Goal: Find specific page/section: Find specific page/section

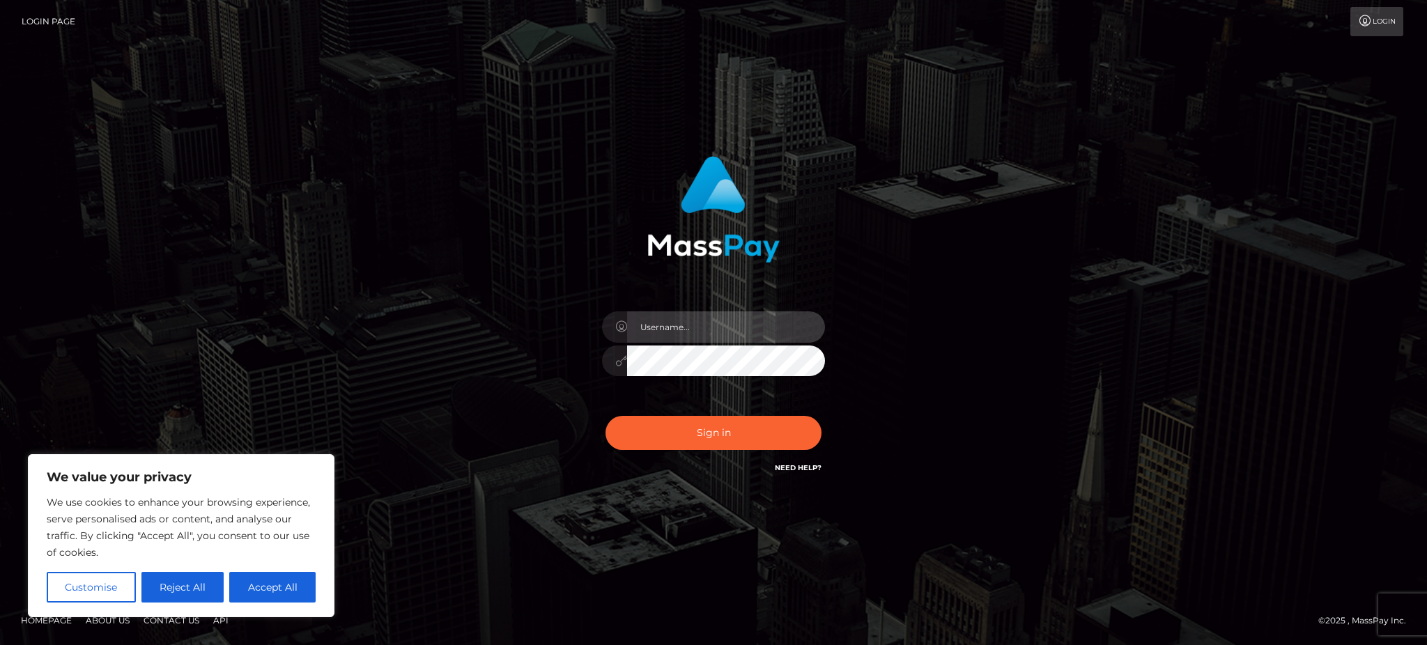
type input "Gaizelle"
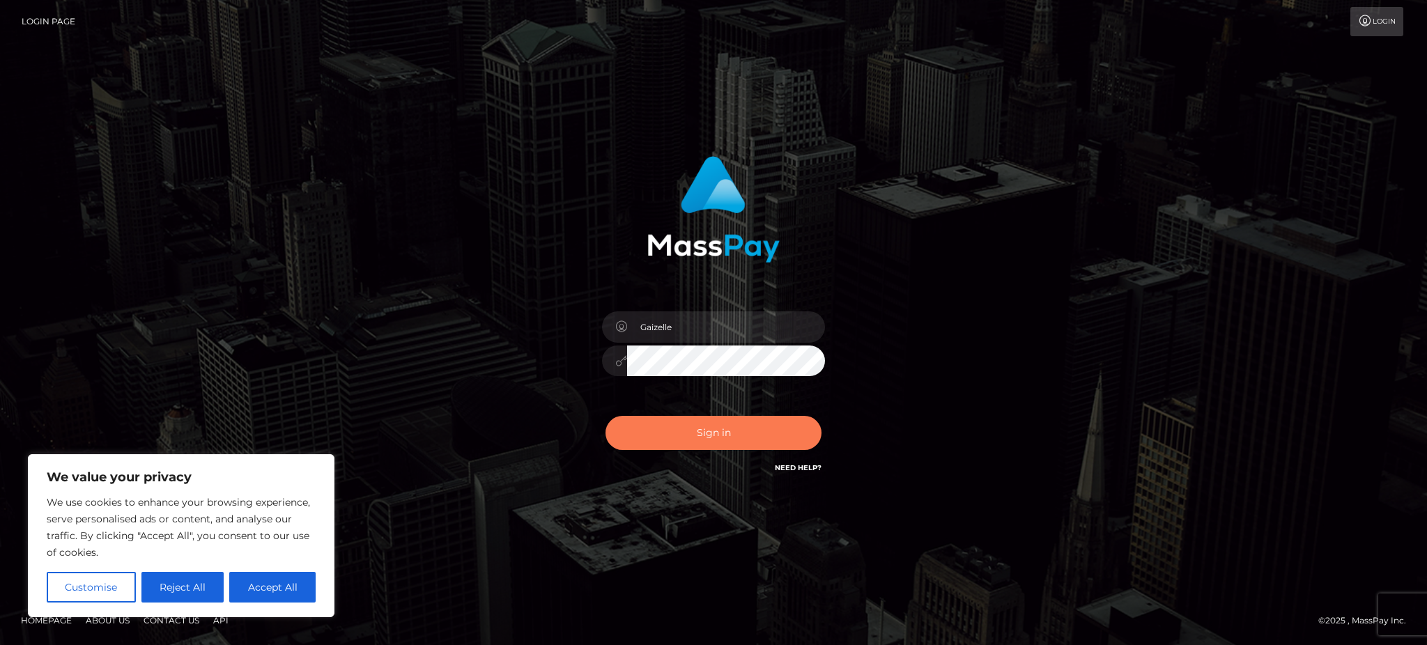
click at [714, 441] on button "Sign in" at bounding box center [713, 433] width 216 height 34
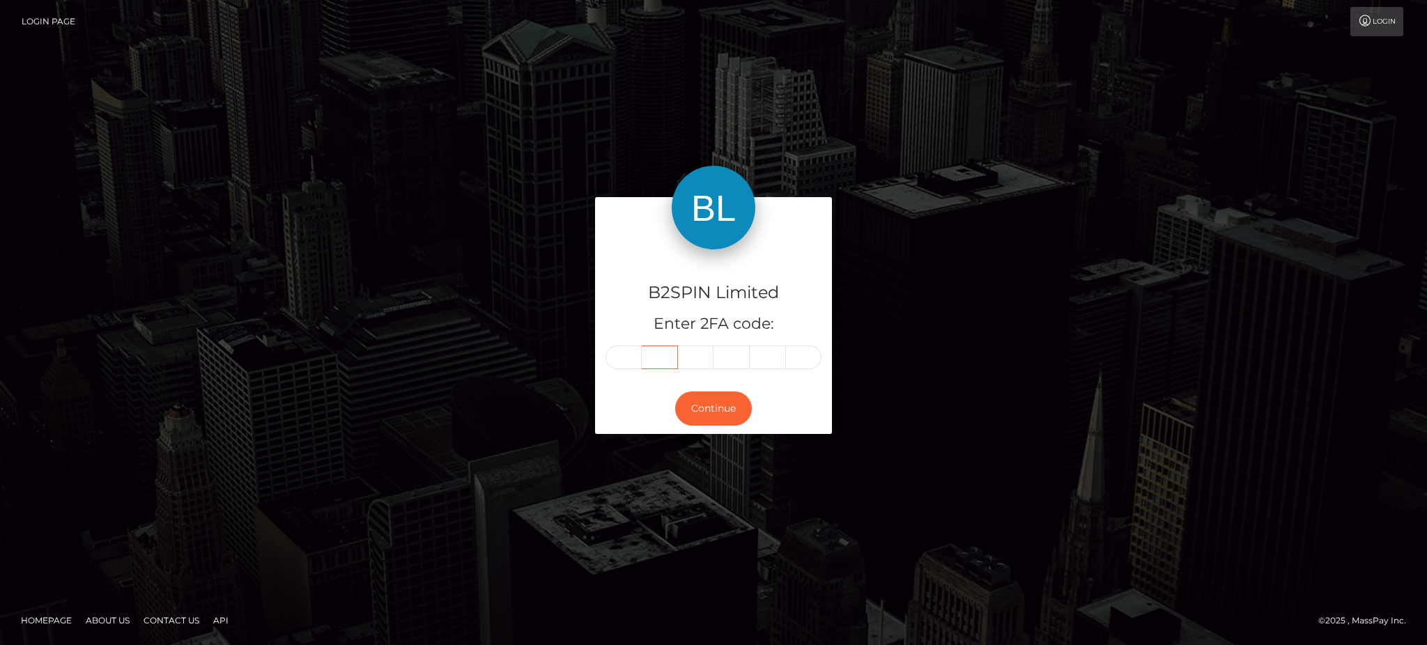
click at [642, 358] on input "text" at bounding box center [660, 358] width 36 height 24
click at [612, 358] on input "text" at bounding box center [623, 358] width 36 height 24
type input "7"
type input "0"
type input "6"
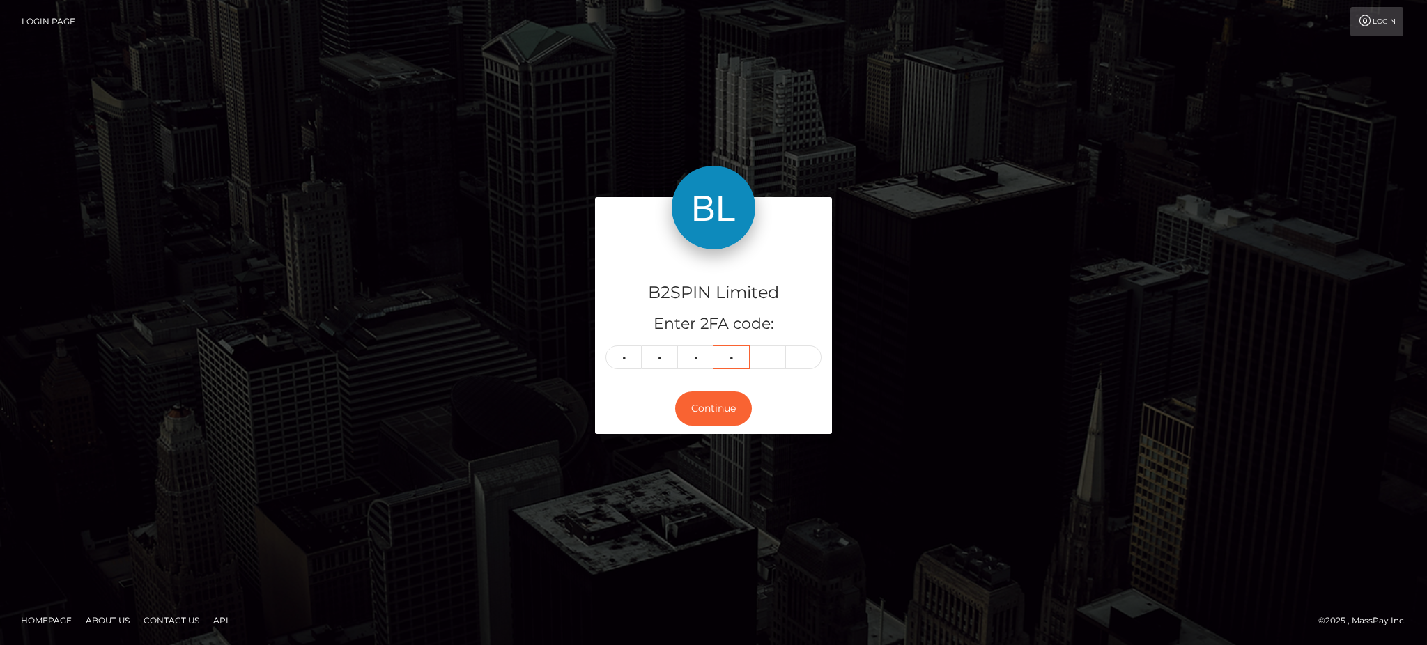
type input "5"
type input "2"
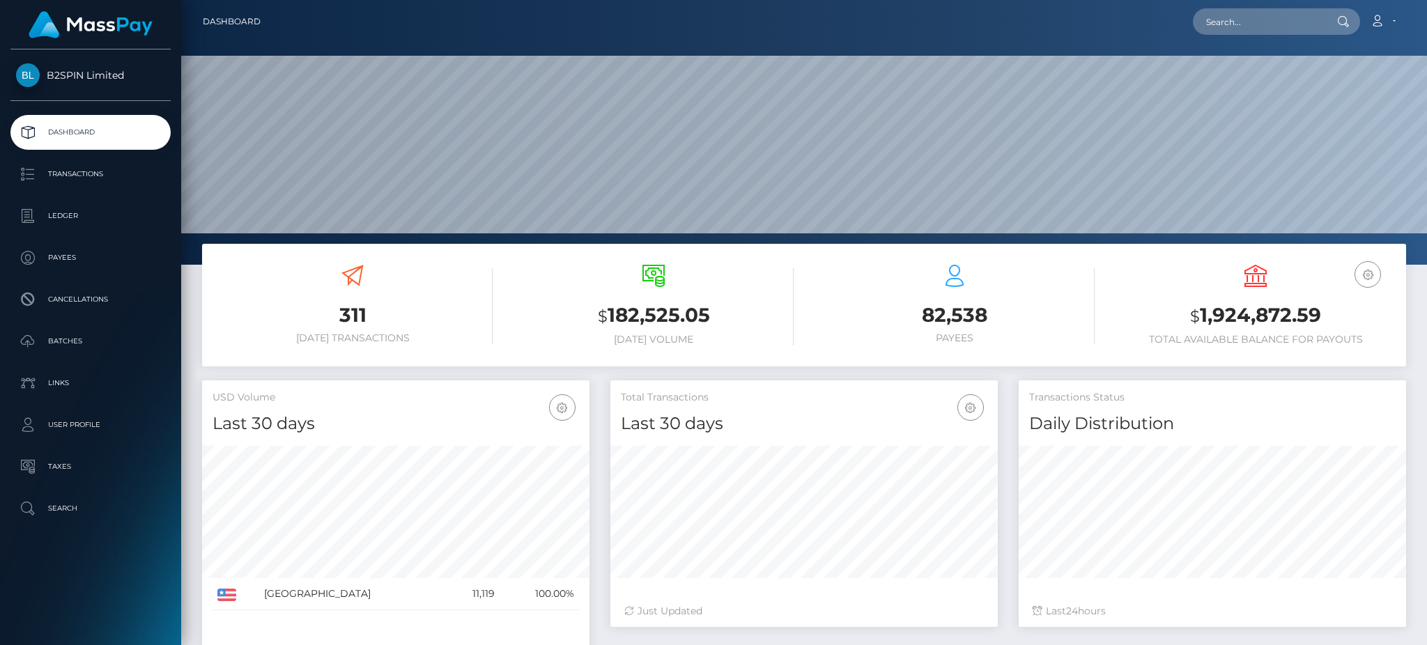
scroll to position [247, 387]
click at [1243, 30] on input "text" at bounding box center [1258, 21] width 131 height 26
paste input "1238133916"
type input "1238133916"
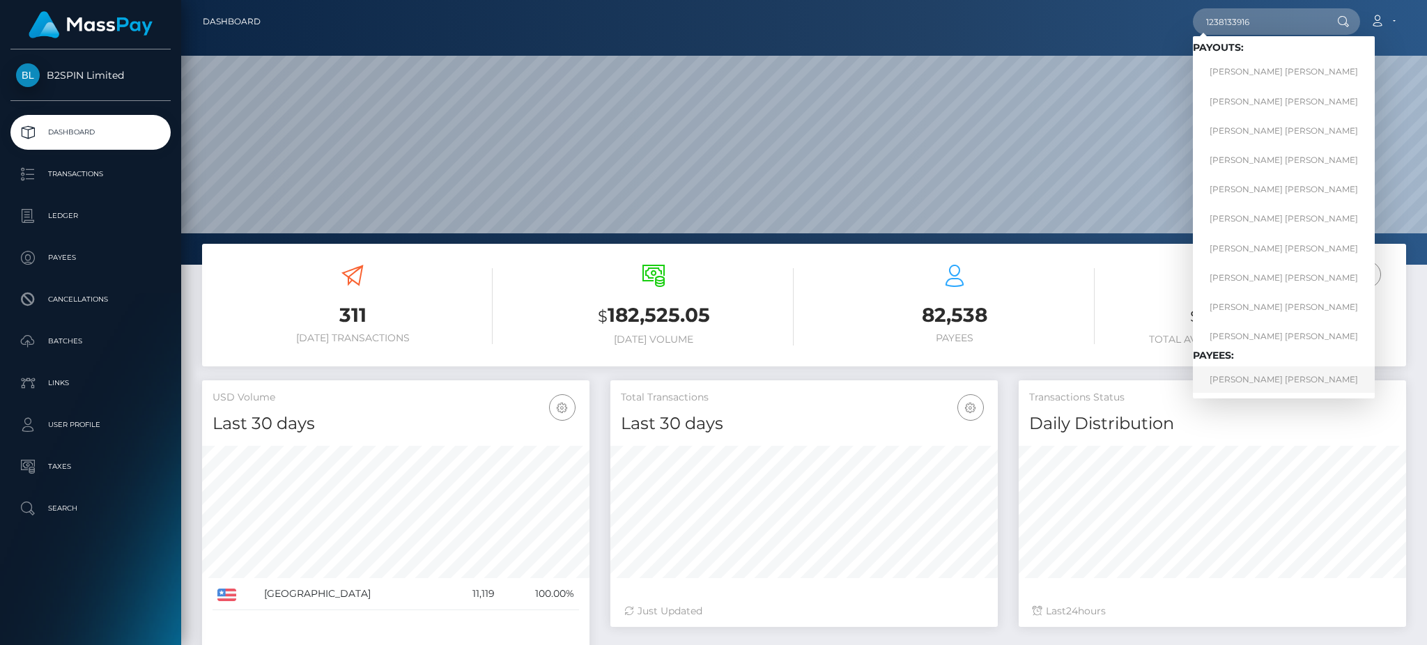
click at [1246, 380] on link "ASHLEY MARIE RUSSELL" at bounding box center [1284, 379] width 182 height 26
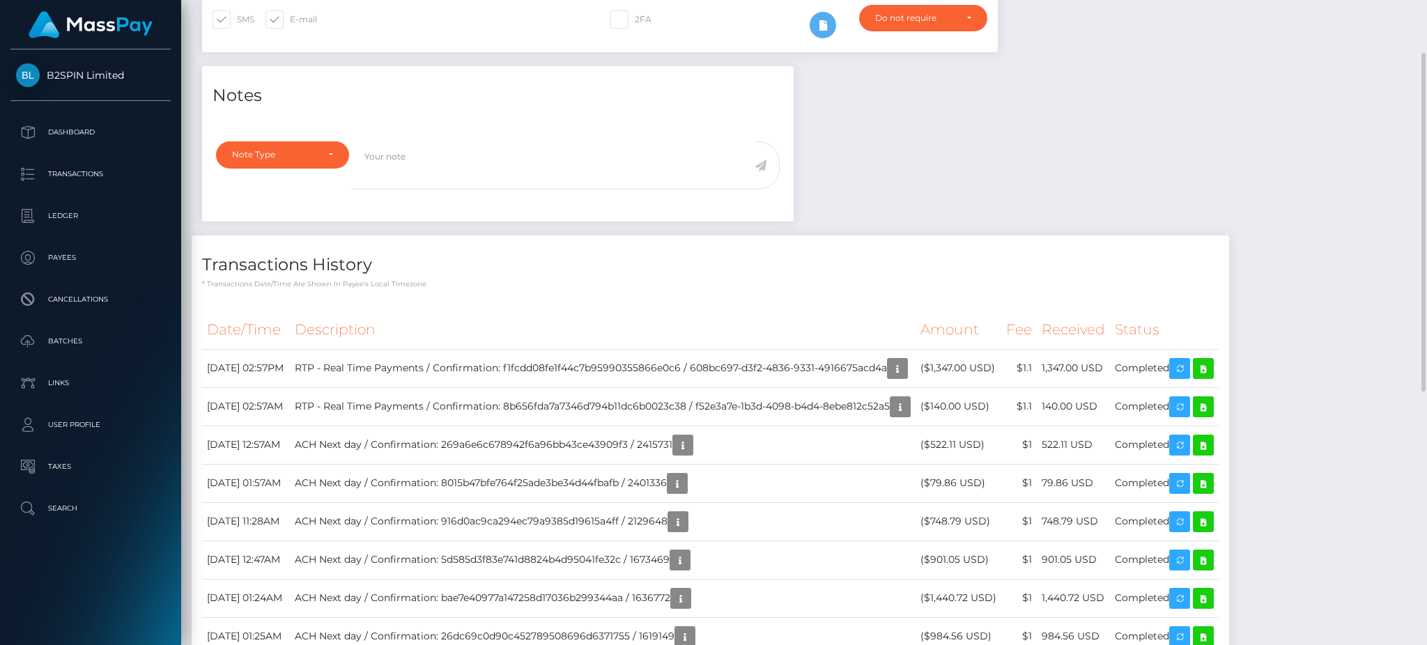
scroll to position [167, 387]
click at [1183, 178] on div "Notes Note Type Compliance Clear Compliance General Note Type" at bounding box center [804, 418] width 1225 height 705
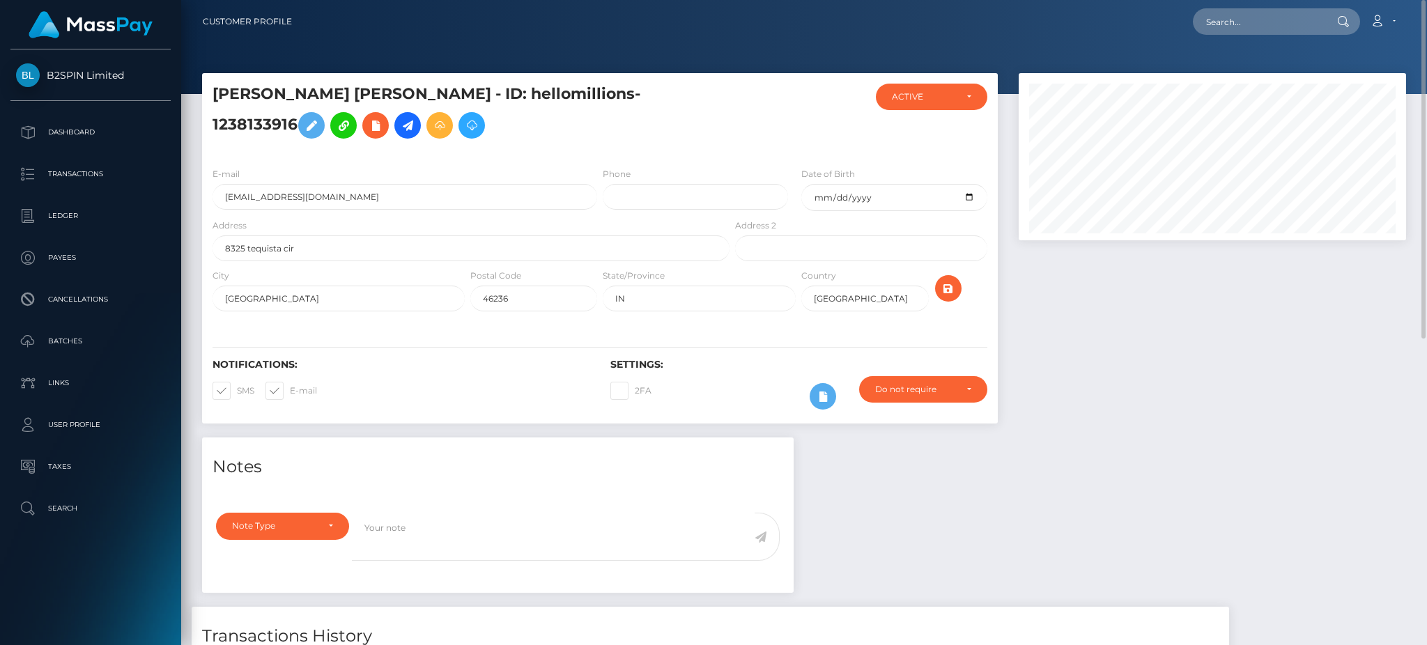
scroll to position [0, 0]
click at [1298, 24] on input "text" at bounding box center [1258, 21] width 131 height 26
paste input "2c93cb7a-4da6-46e2-b96c-fbfa24f3a5d5"
click at [1274, 22] on input "2c93cb7a-4da6-46e2-b96c-fbfa24f3a5d5" at bounding box center [1258, 21] width 131 height 26
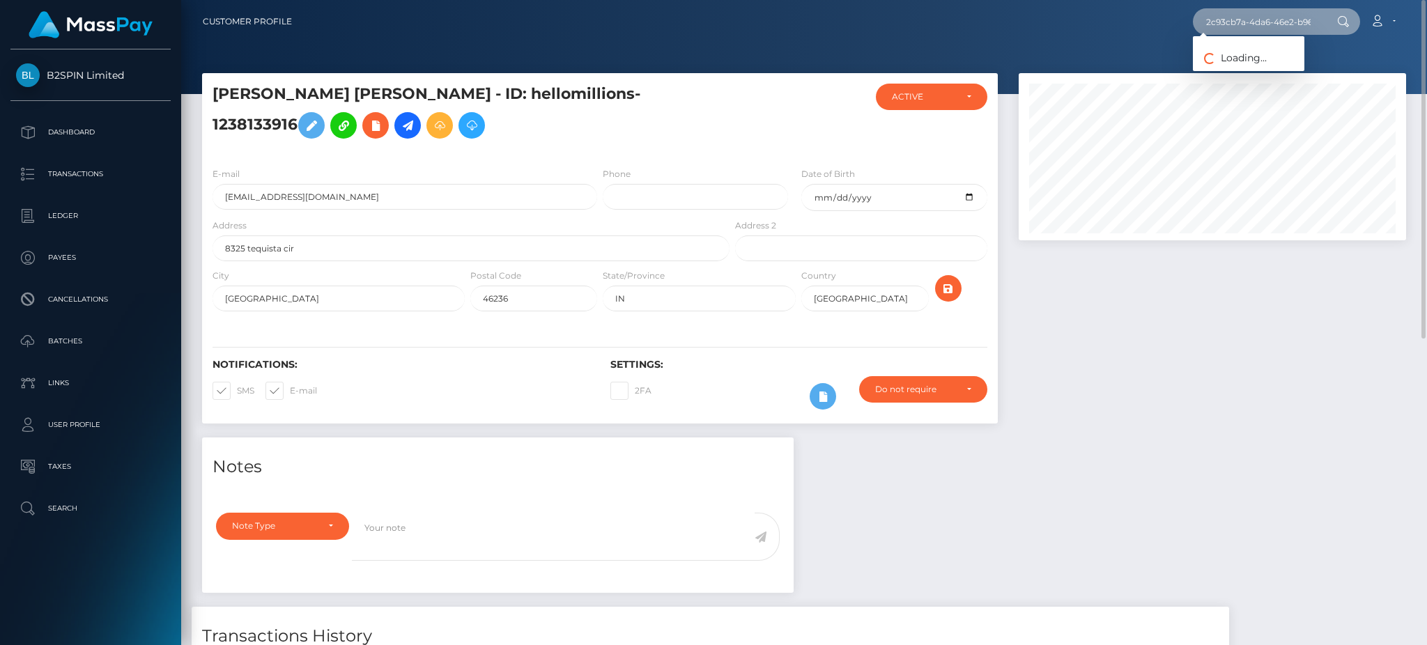
paste input "c1dd7afa-e112-4b17-b9ac-919fc73291b3"
click at [1243, 17] on input "c1dd7afa-e112-4b17-b9ac-919fc73291b3" at bounding box center [1258, 21] width 131 height 26
paste input "38e00cc1-1bc1-4719-8129-160e0bd9de28"
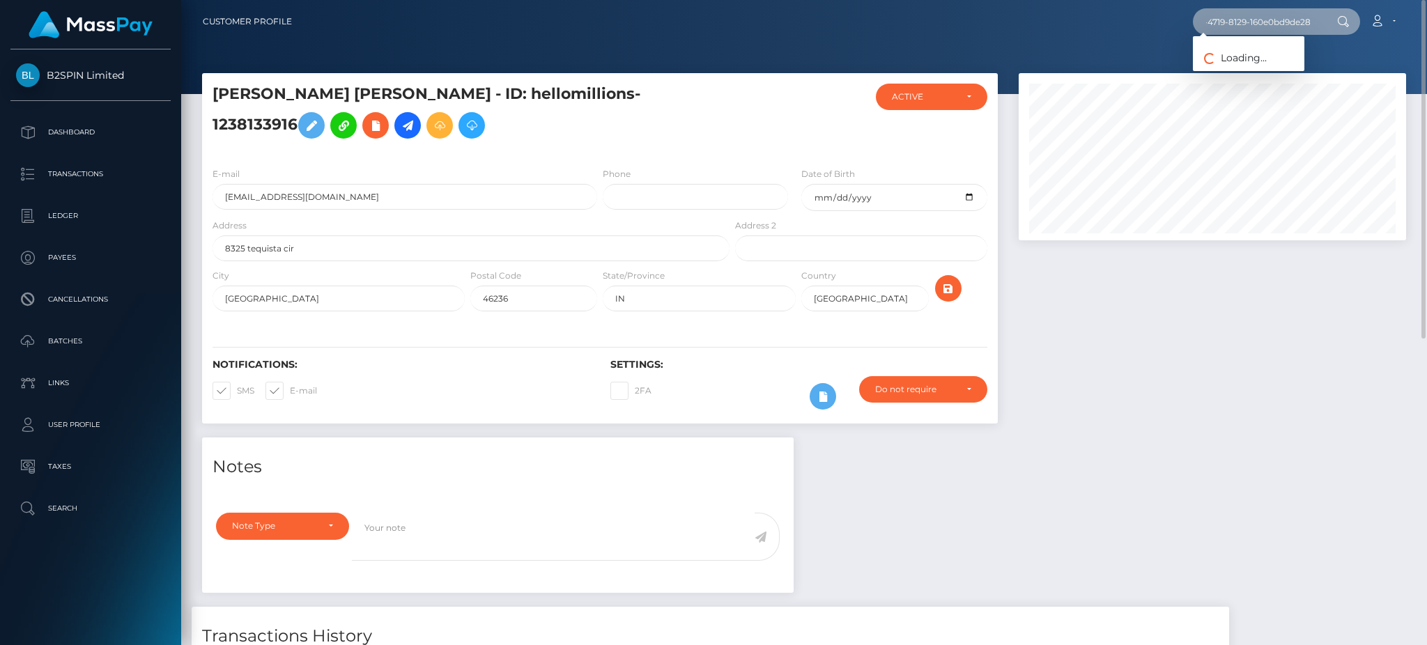
type input "38e00cc1-1bc1-4719-8129-160e0bd9de28"
click at [1240, 378] on div at bounding box center [1212, 255] width 408 height 364
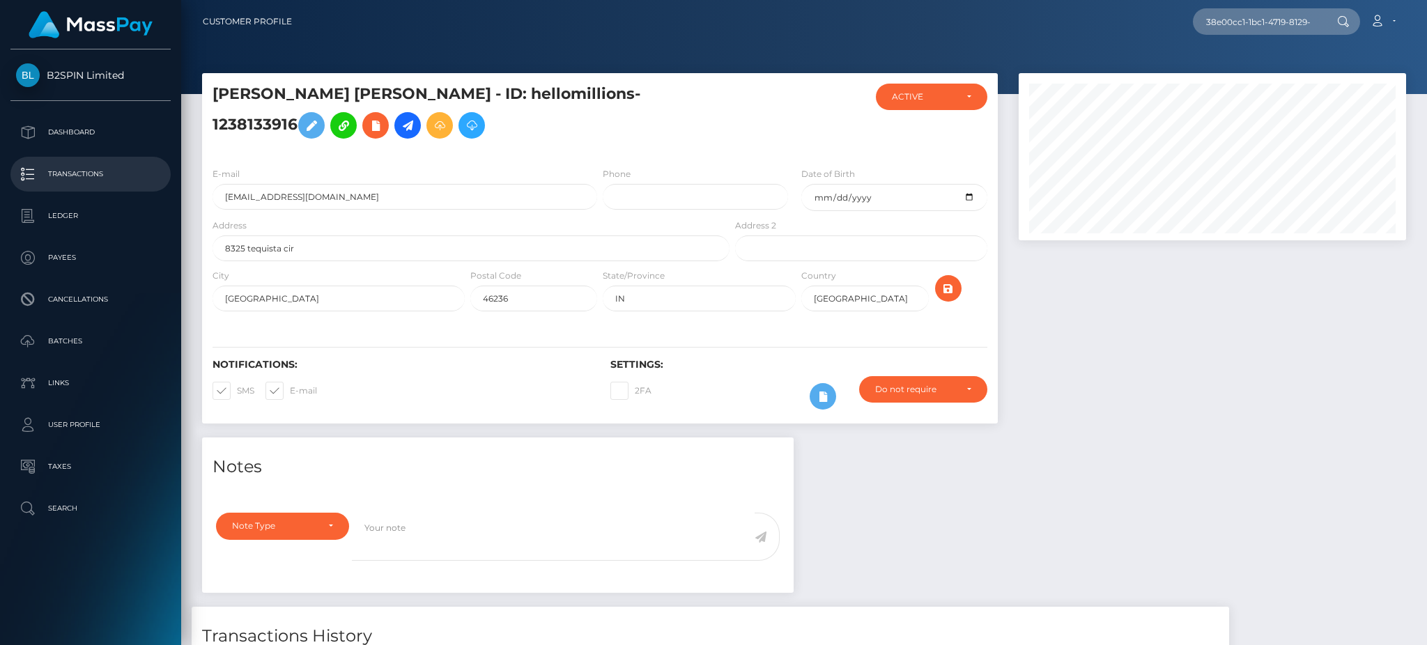
click at [116, 181] on p "Transactions" at bounding box center [90, 174] width 149 height 21
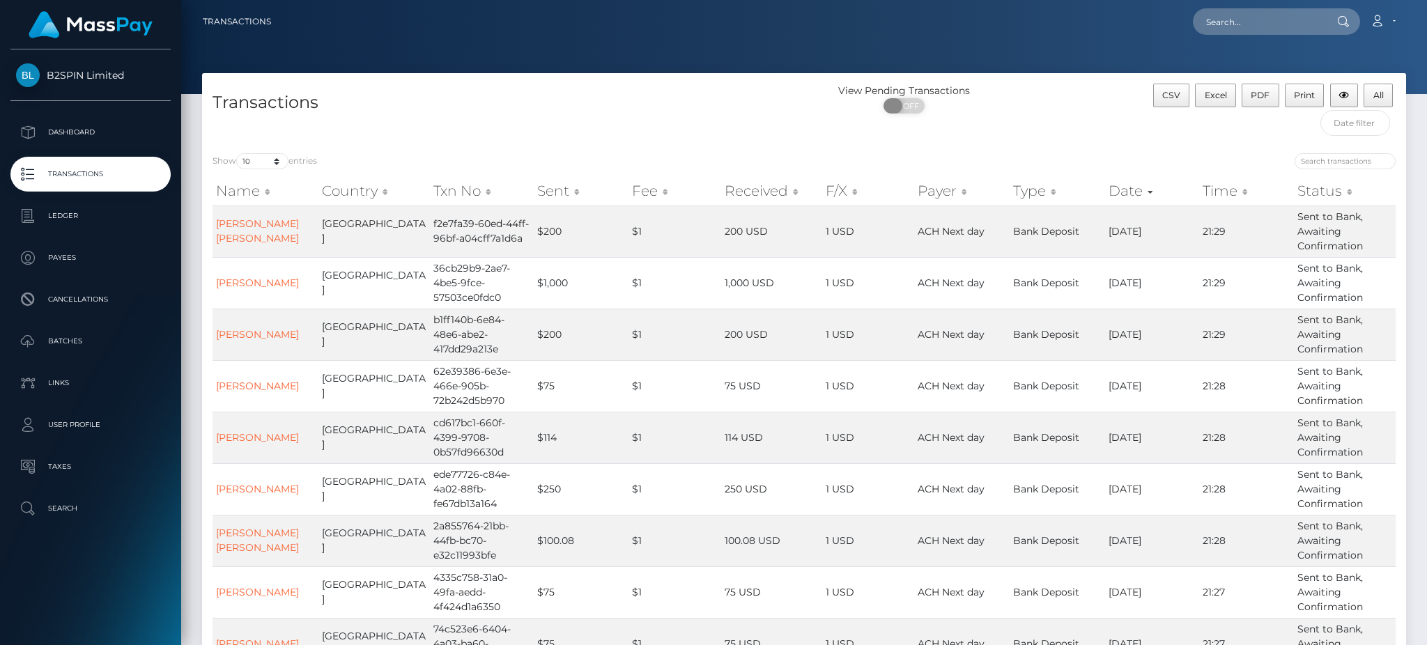
click at [920, 110] on span "OFF" at bounding box center [908, 105] width 35 height 15
checkbox input "true"
click at [262, 164] on select "10 25 50 100 250 500 1,000 3,500" at bounding box center [262, 161] width 52 height 16
select select "3500"
click at [238, 154] on select "10 25 50 100 250 500 1,000 3,500" at bounding box center [262, 161] width 52 height 16
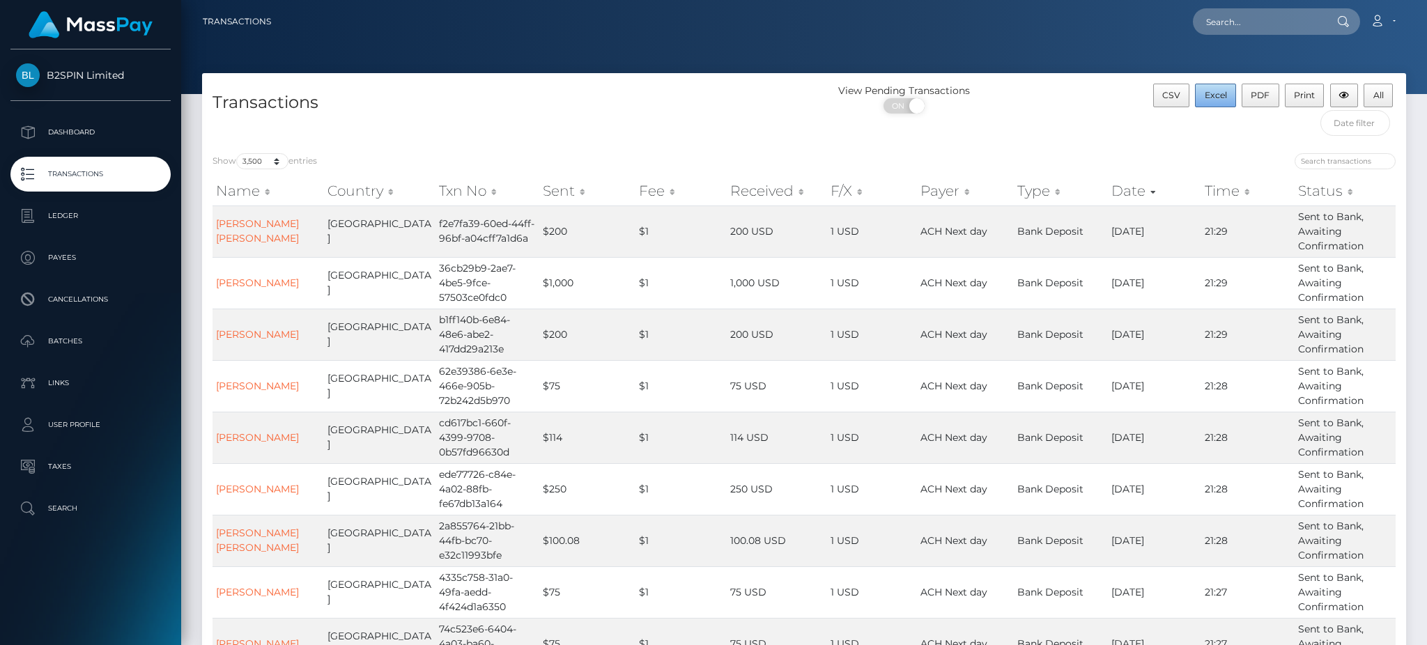
click at [1230, 94] on button "Excel" at bounding box center [1215, 96] width 41 height 24
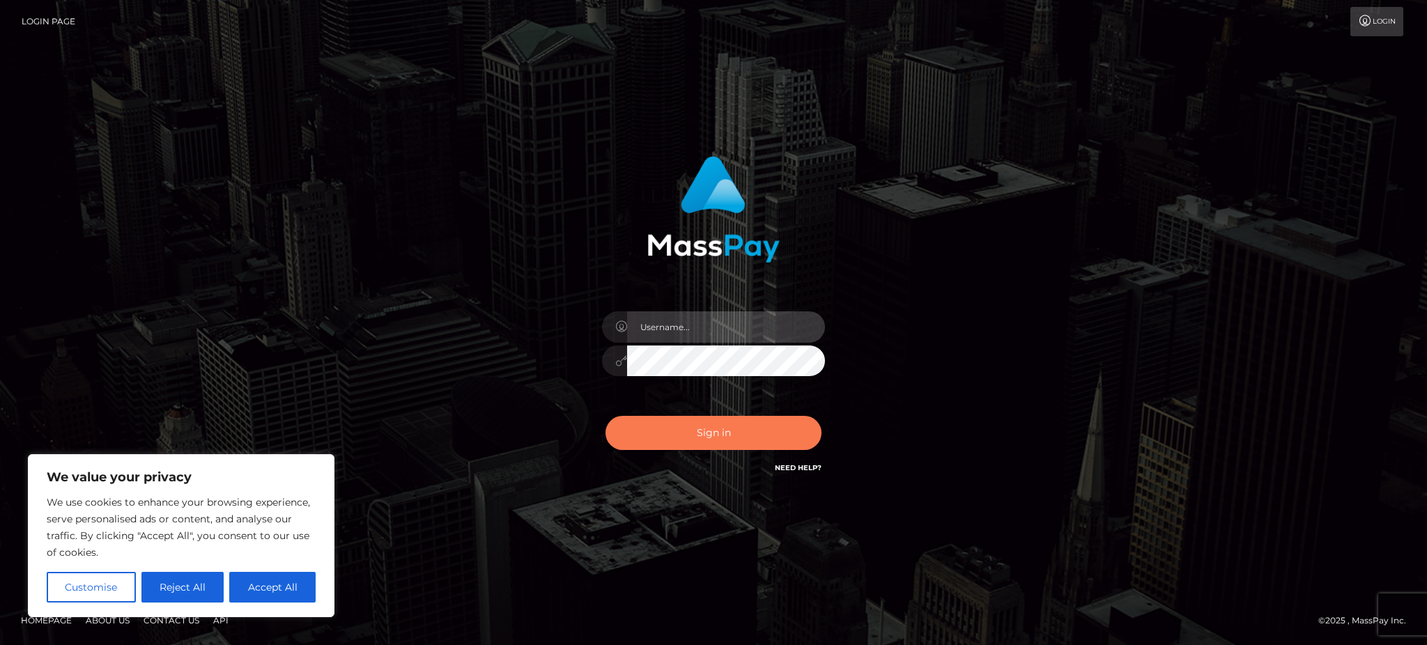
type input "Gaizelle"
click at [770, 431] on button "Sign in" at bounding box center [713, 433] width 216 height 34
type input "Gaizelle"
click at [752, 433] on button "Sign in" at bounding box center [713, 433] width 216 height 34
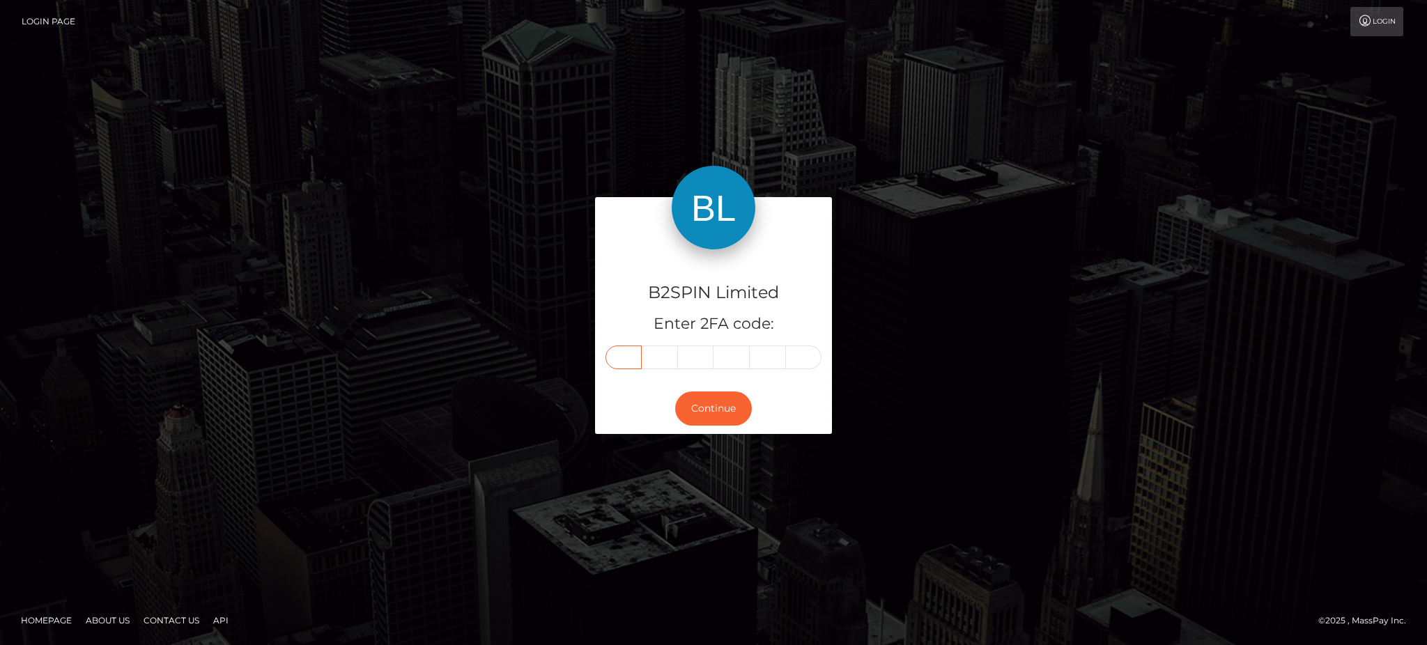
click at [628, 360] on input "text" at bounding box center [623, 358] width 36 height 24
type input "2"
type input "4"
type input "8"
type input "0"
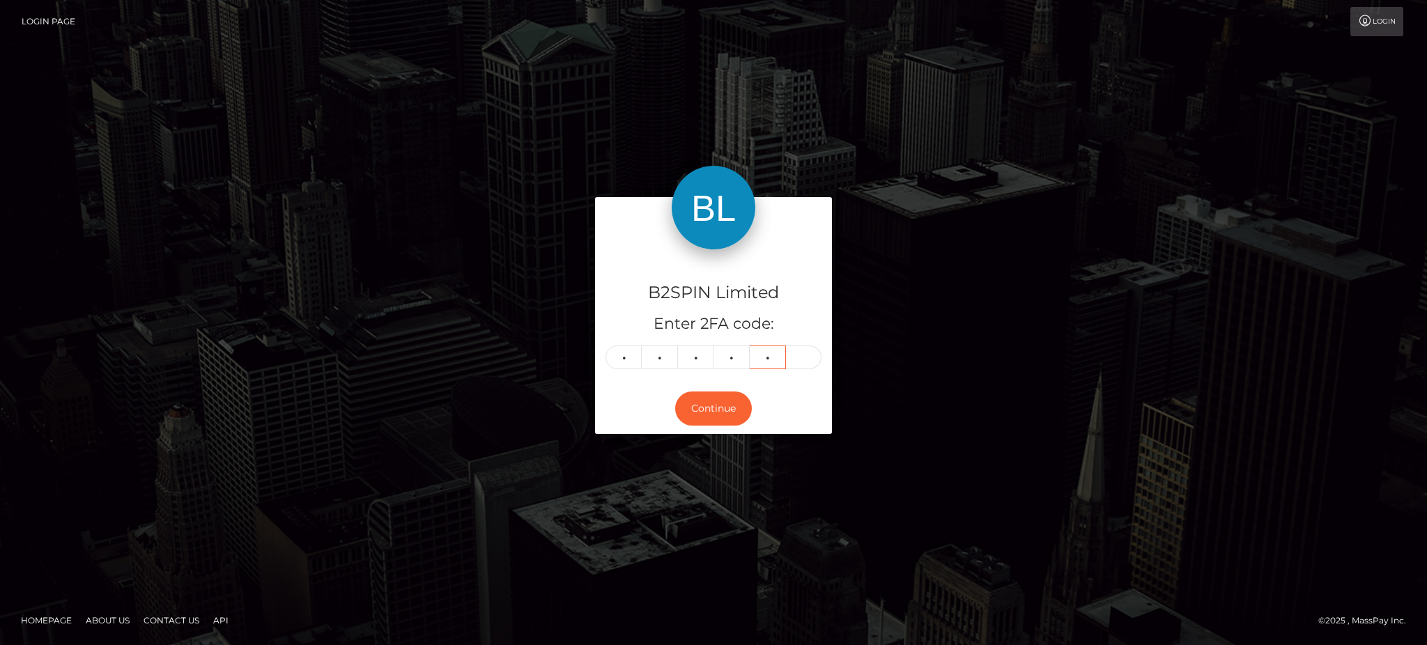
type input "6"
type input "7"
click at [681, 416] on button "Continue" at bounding box center [713, 409] width 77 height 34
click at [720, 412] on button "Continue" at bounding box center [713, 409] width 77 height 34
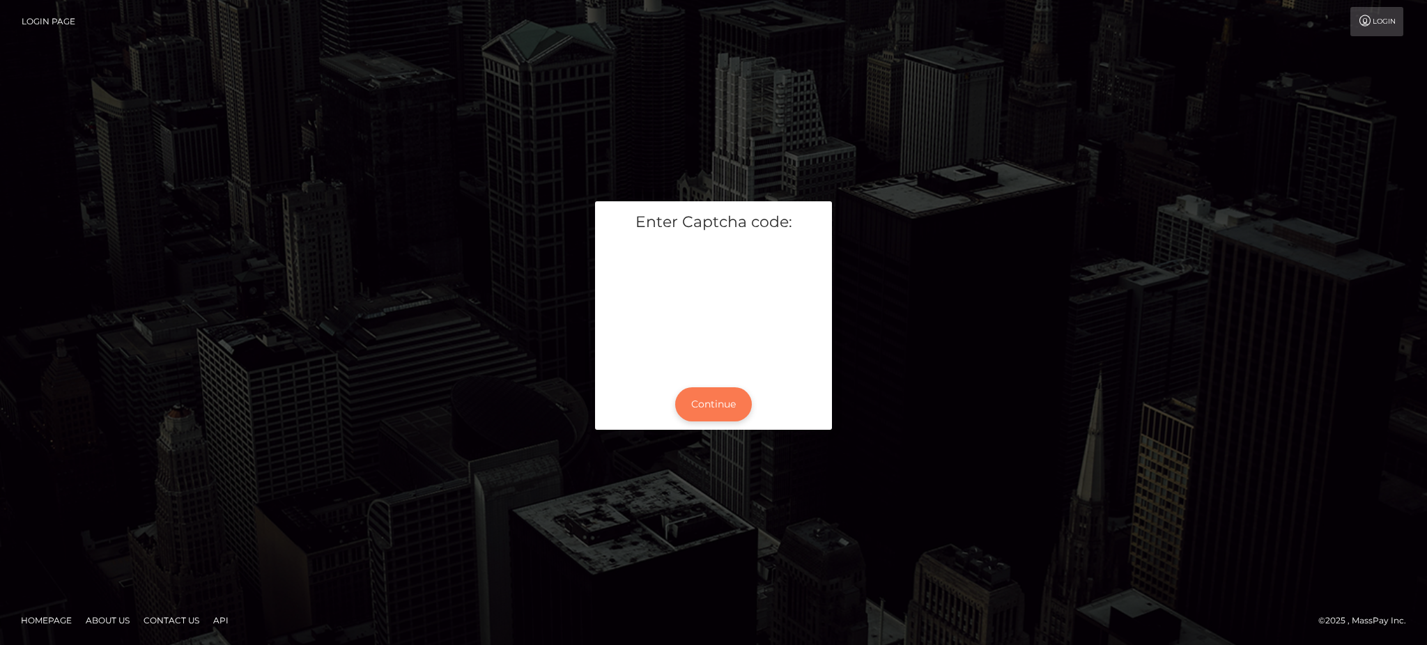
click at [707, 398] on button "Continue" at bounding box center [713, 404] width 77 height 34
click at [707, 410] on button "Continue" at bounding box center [713, 404] width 77 height 34
click at [705, 411] on button "Continue" at bounding box center [713, 404] width 77 height 34
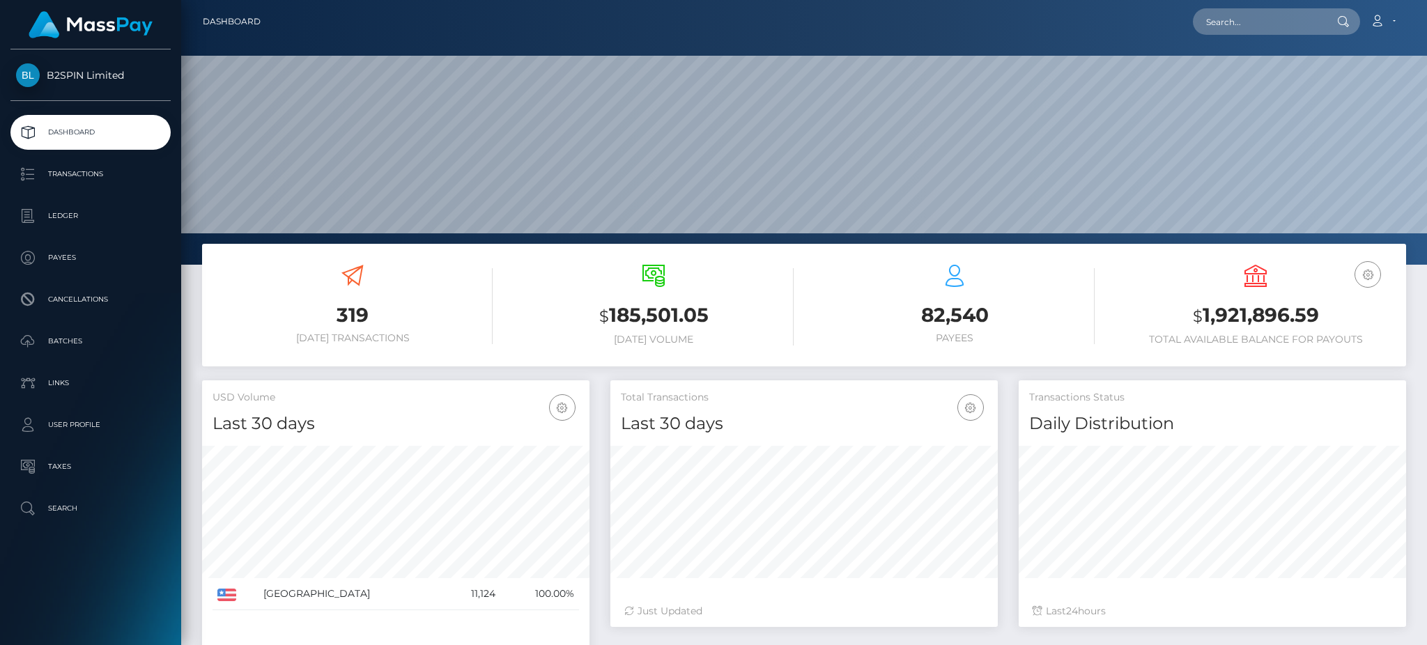
scroll to position [247, 387]
click at [1245, 23] on input "text" at bounding box center [1258, 21] width 131 height 26
paste input "3629586"
click at [1221, 17] on input "3629586" at bounding box center [1258, 21] width 131 height 26
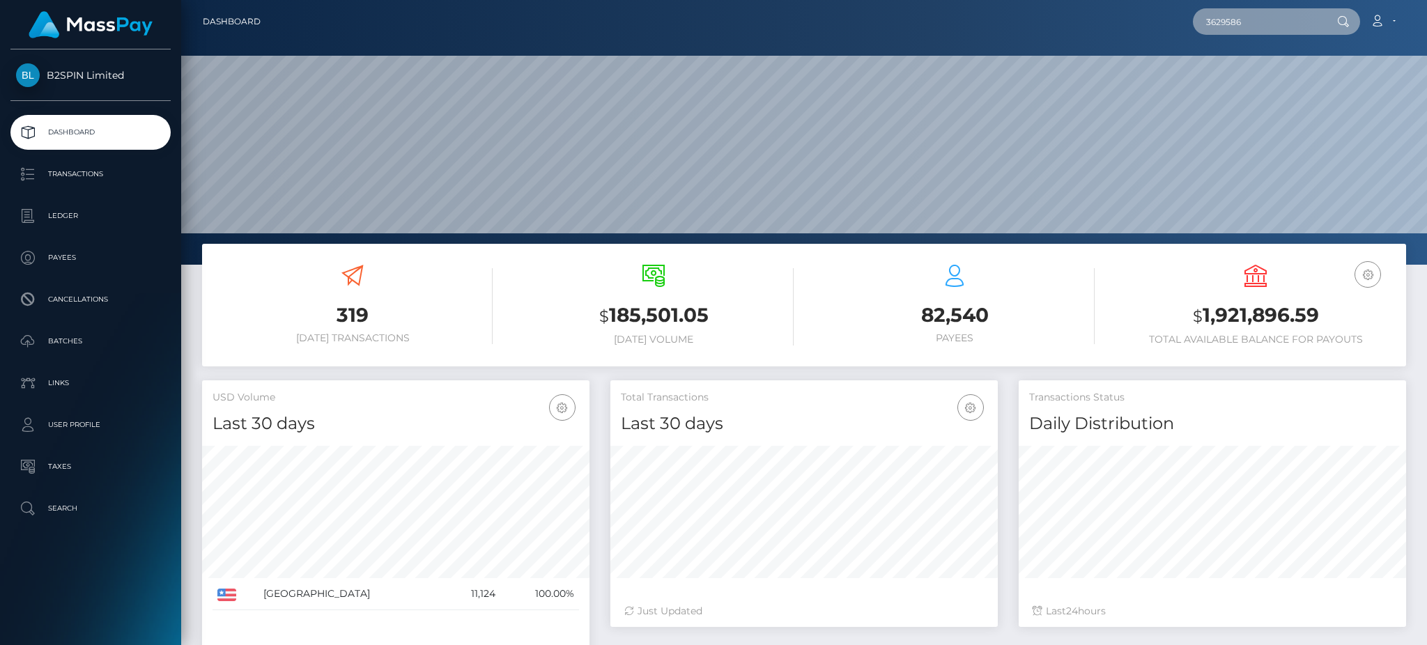
paste input "938240665"
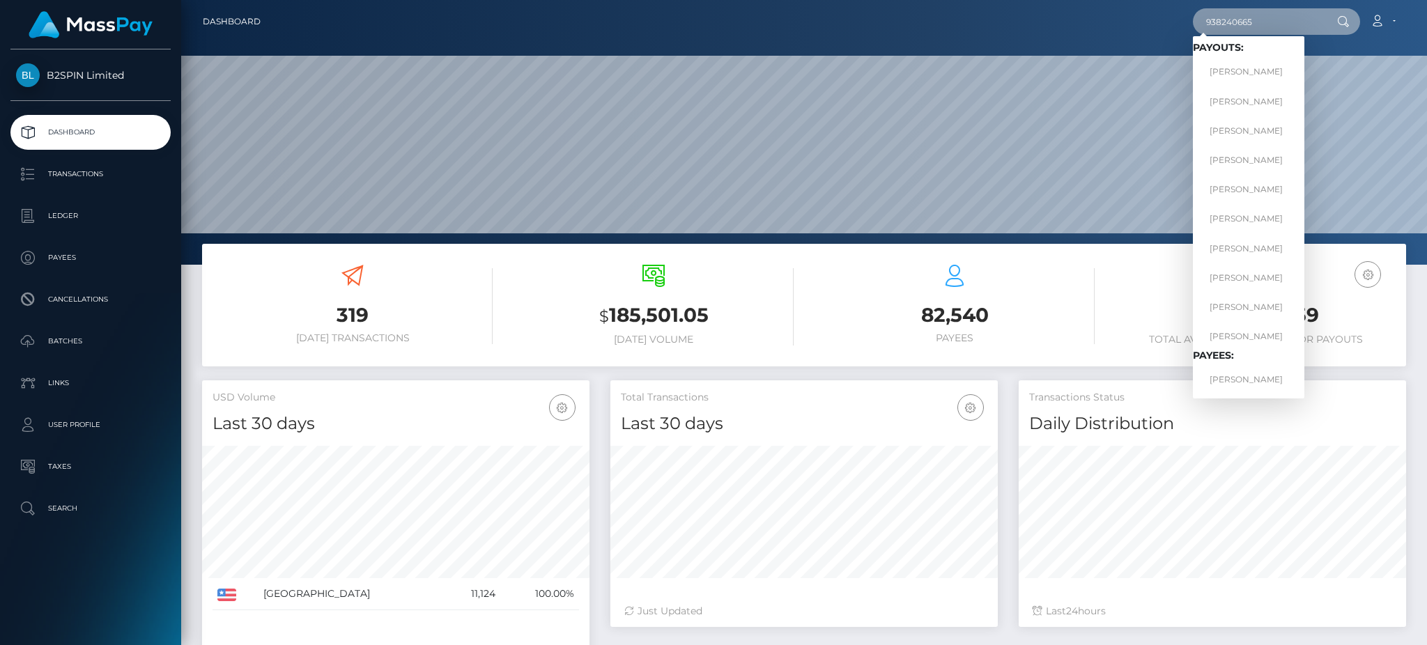
type input "938240665"
click at [1244, 22] on input "938240665" at bounding box center [1258, 21] width 131 height 26
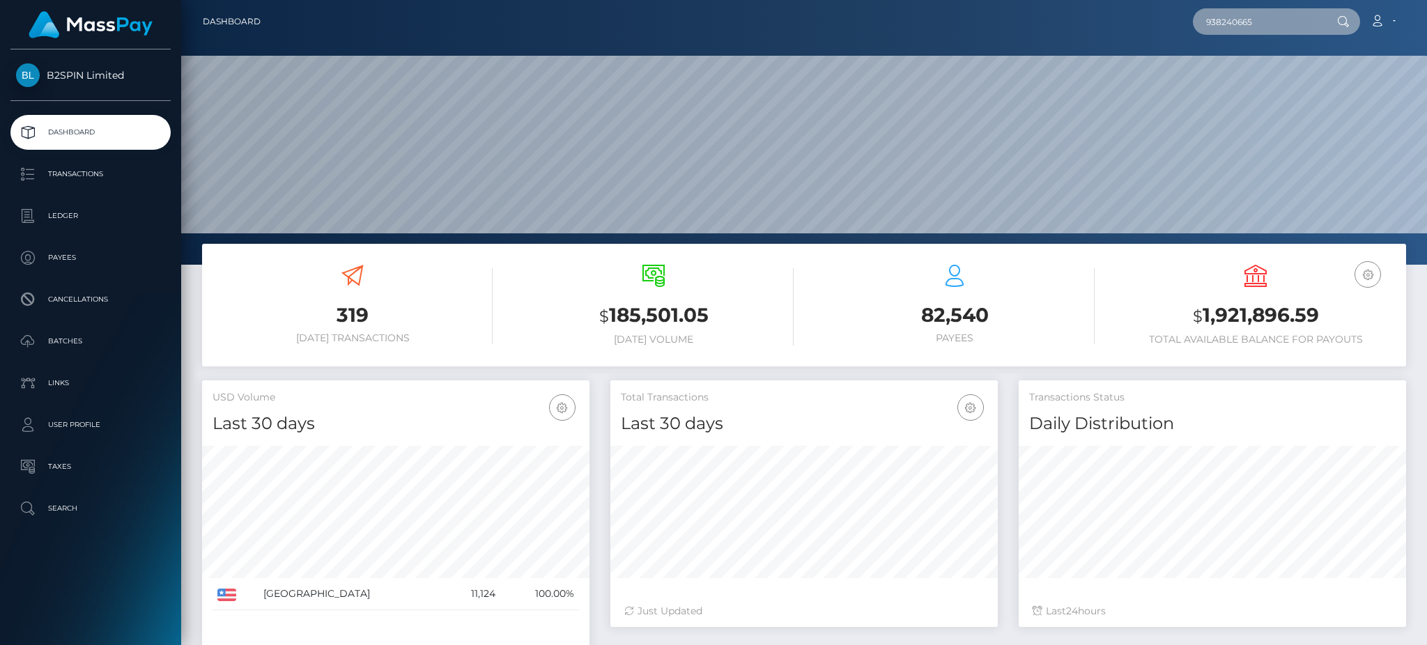
click at [1244, 22] on input "938240665" at bounding box center [1258, 21] width 131 height 26
click at [1282, 24] on input "938240665" at bounding box center [1258, 21] width 131 height 26
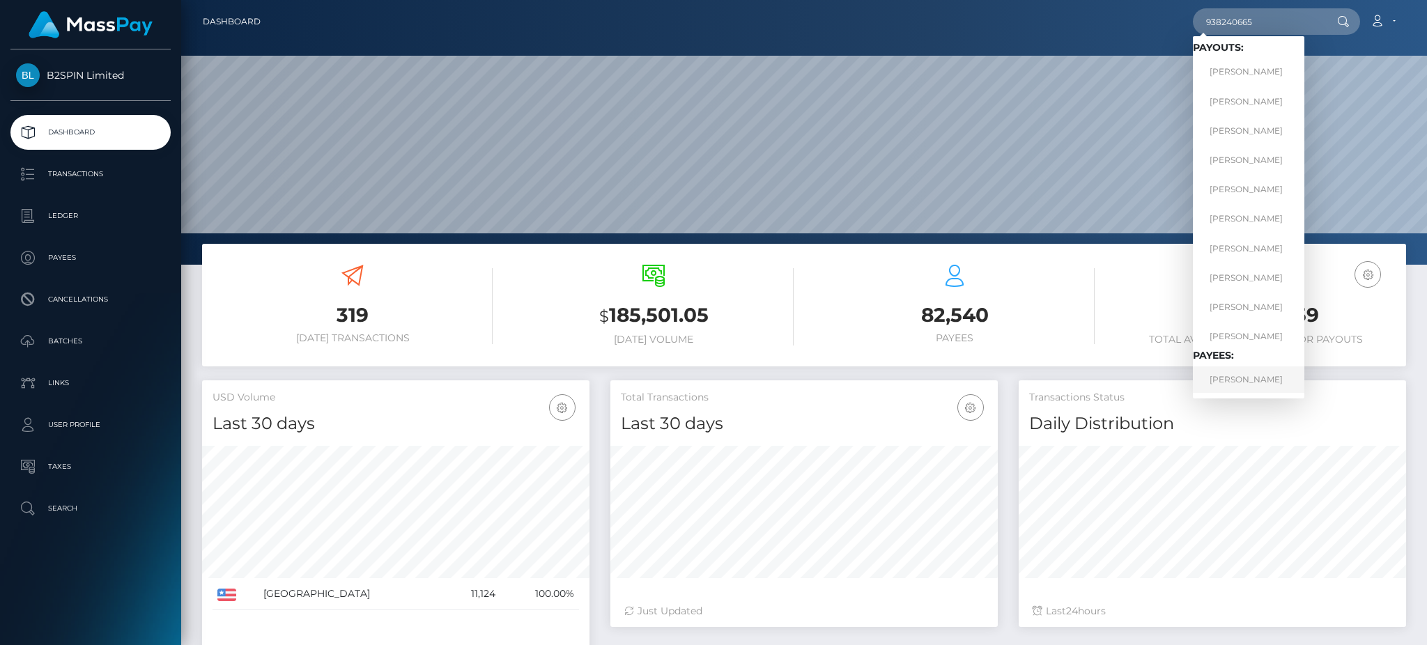
click at [1249, 377] on link "Melissa Crump" at bounding box center [1248, 379] width 111 height 26
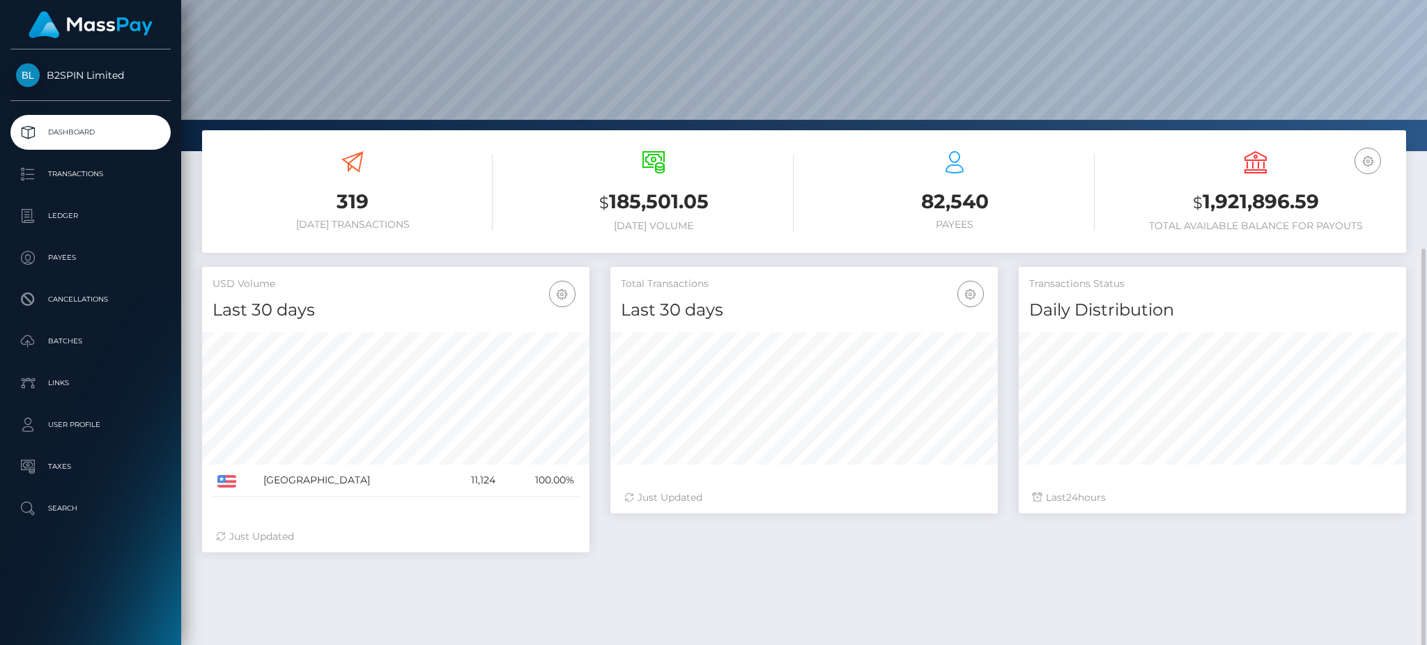
scroll to position [206, 0]
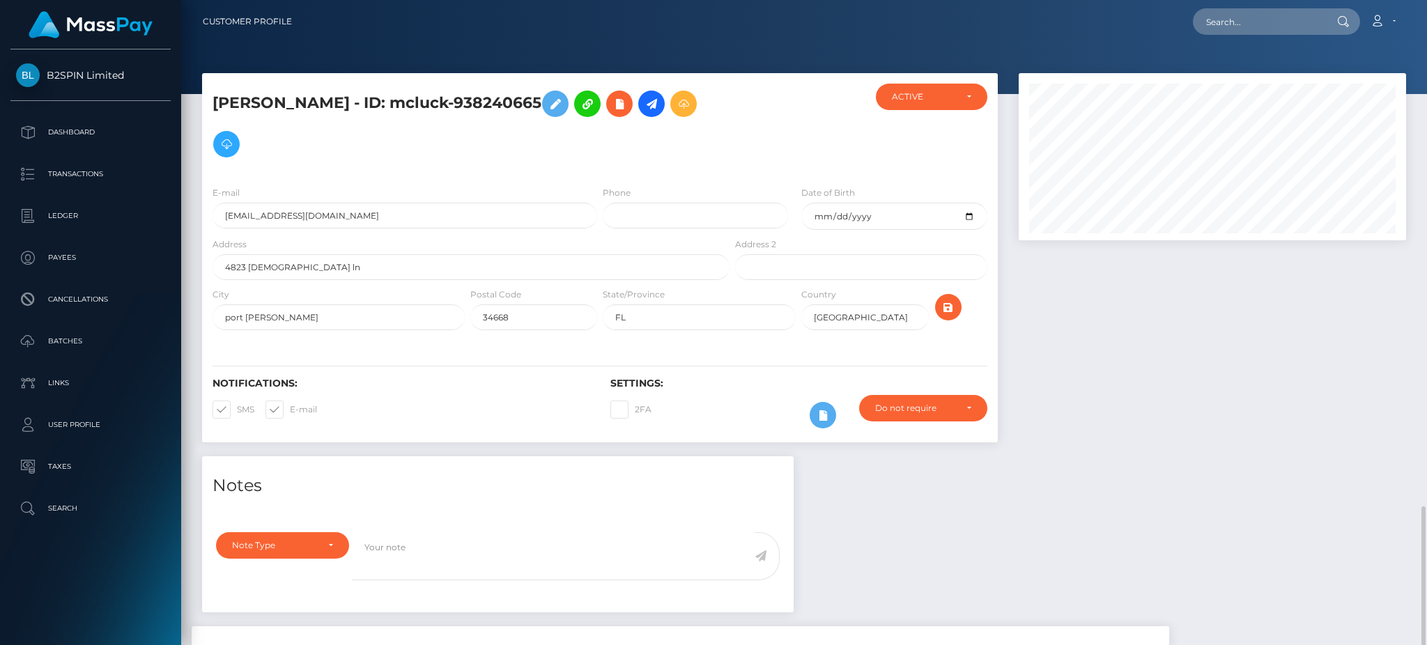
scroll to position [167, 387]
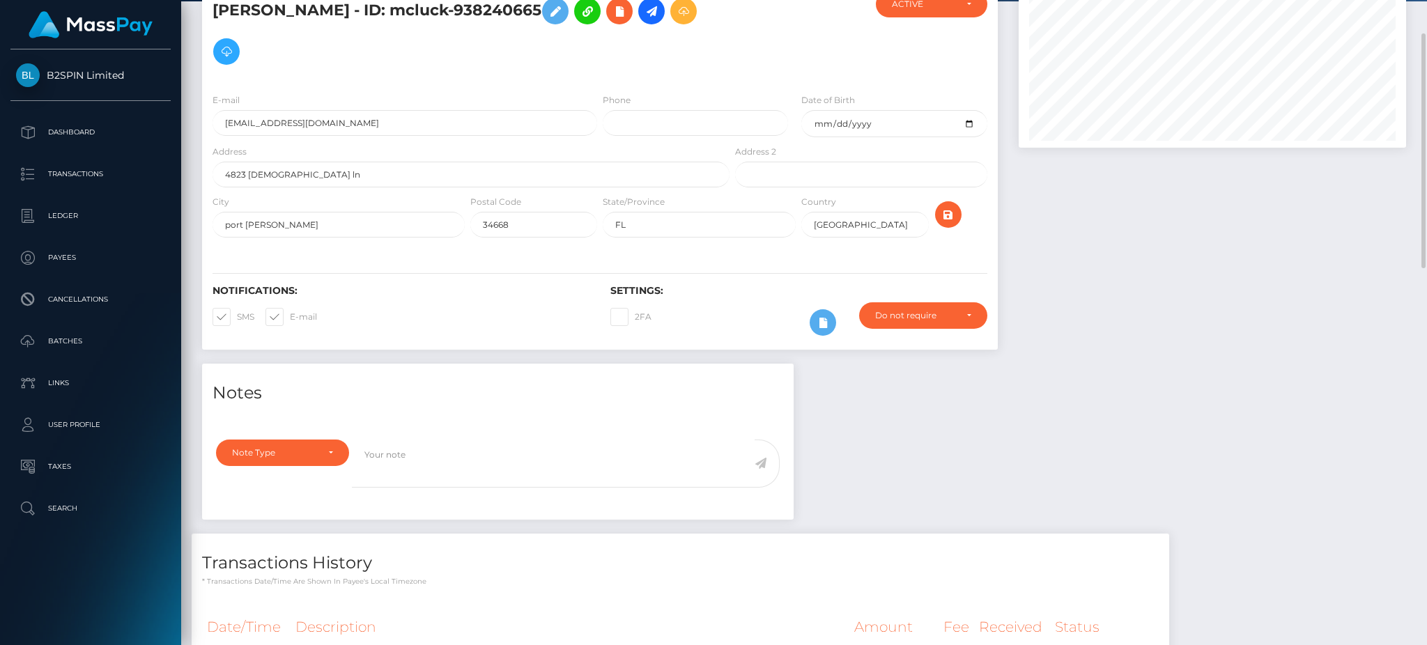
scroll to position [0, 0]
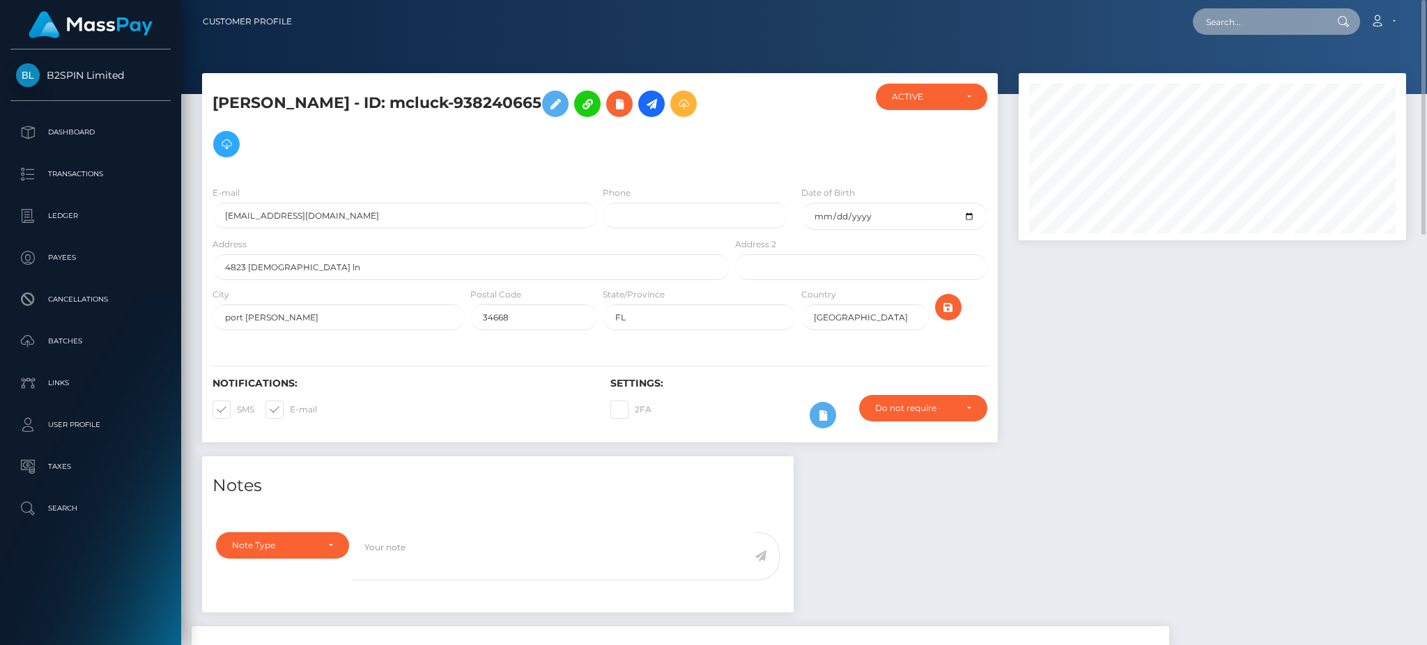
click at [1249, 28] on input "text" at bounding box center [1258, 21] width 131 height 26
paste input "2040976227"
type input "2040976227"
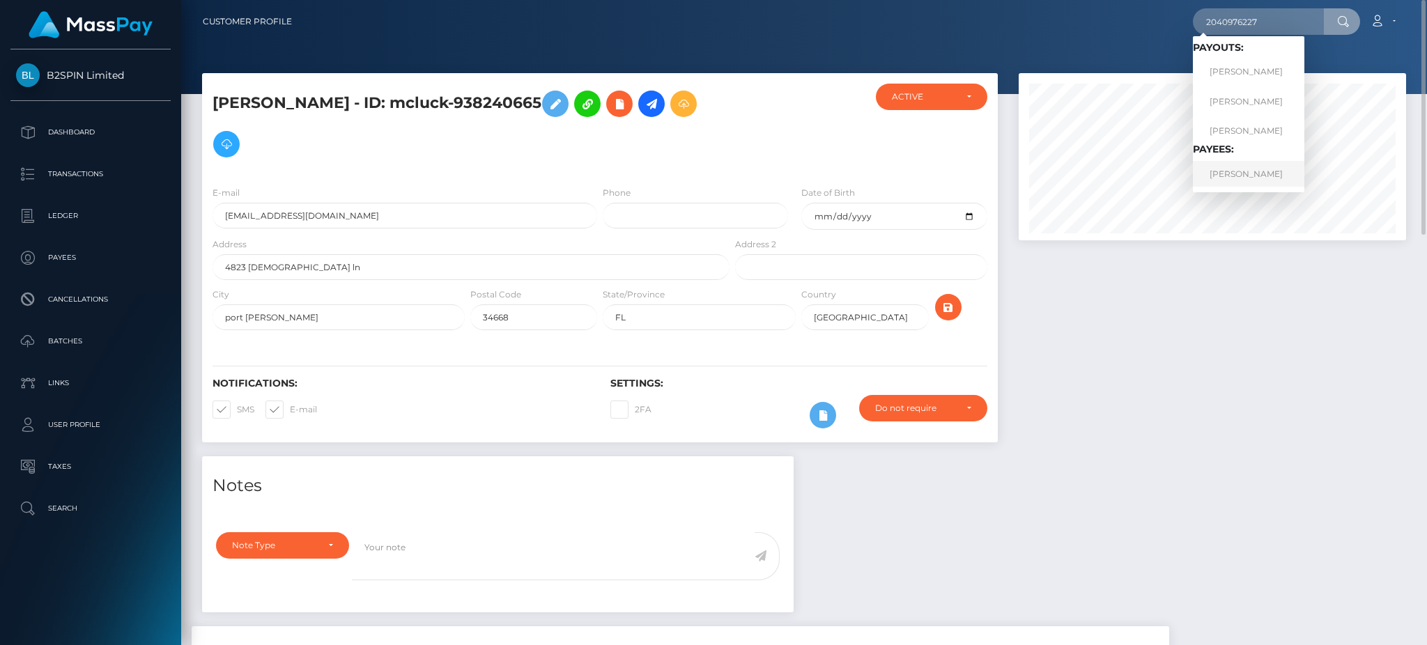
click at [1251, 167] on link "LETITIA ANN NICOLAS" at bounding box center [1248, 174] width 111 height 26
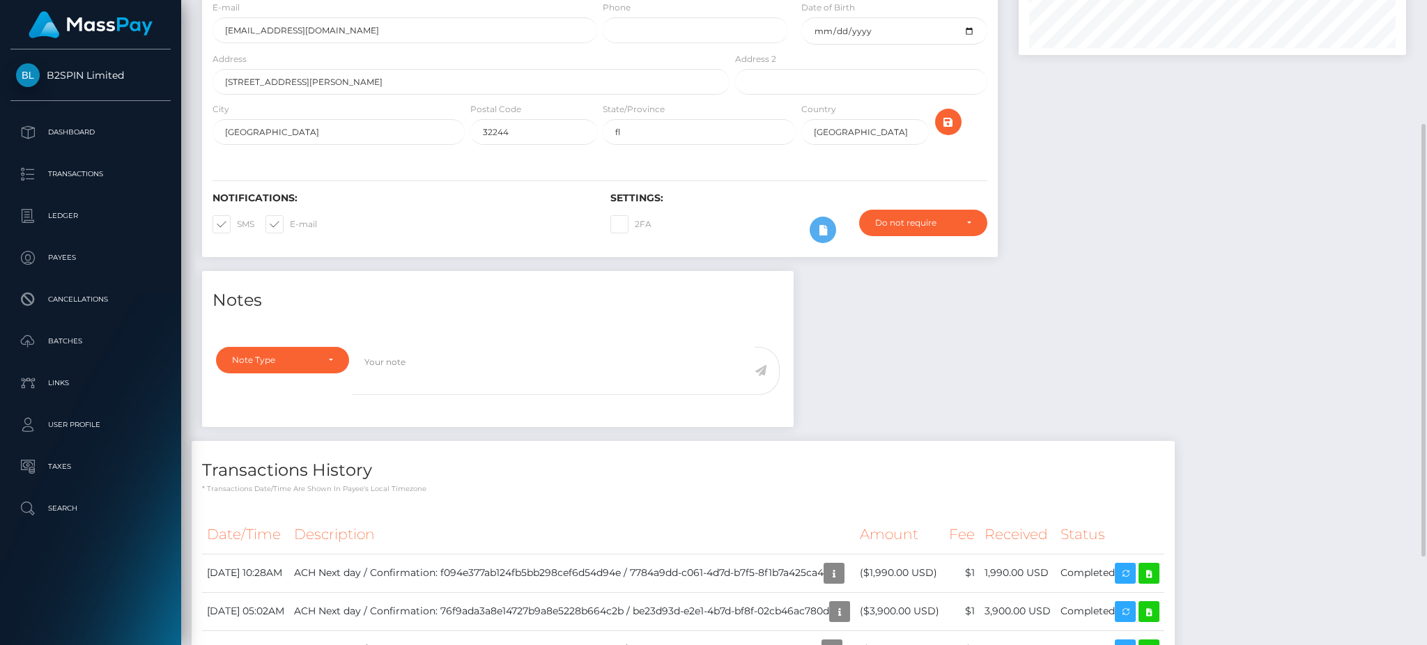
scroll to position [279, 0]
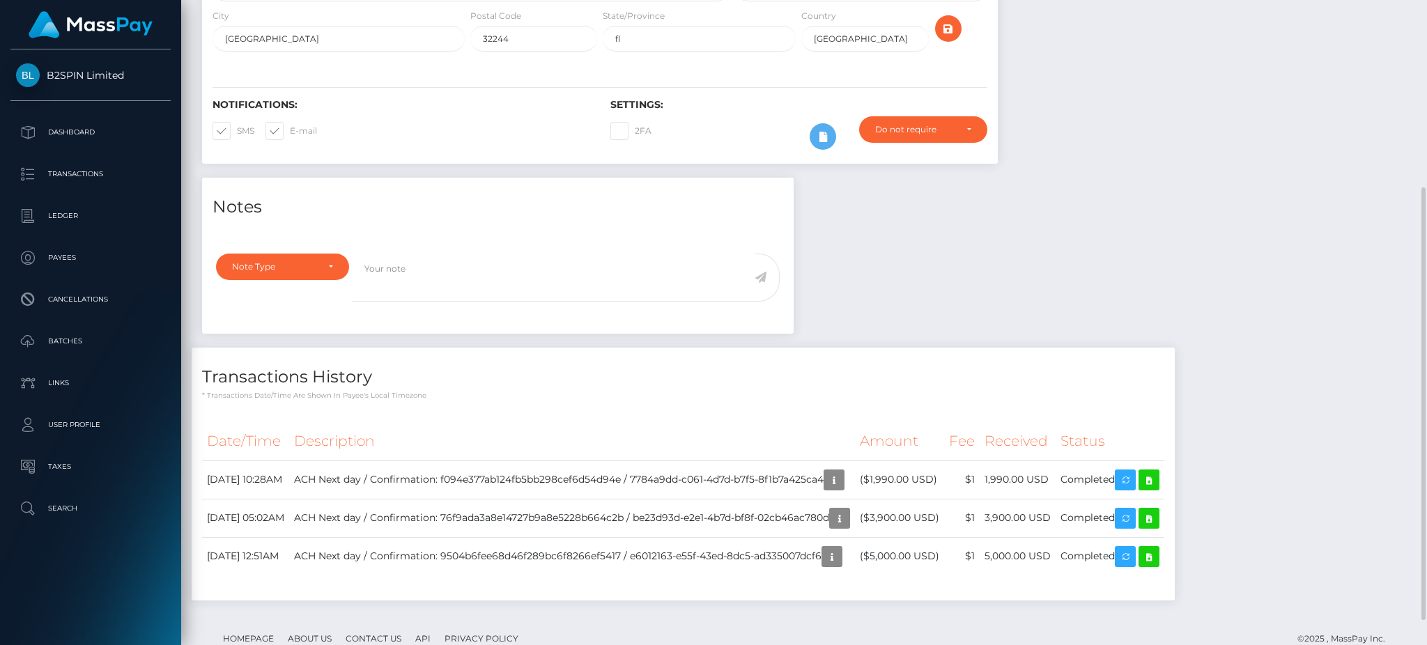
click at [1205, 211] on div "Notes Note Type Compliance Clear Compliance General Note Type" at bounding box center [804, 396] width 1225 height 437
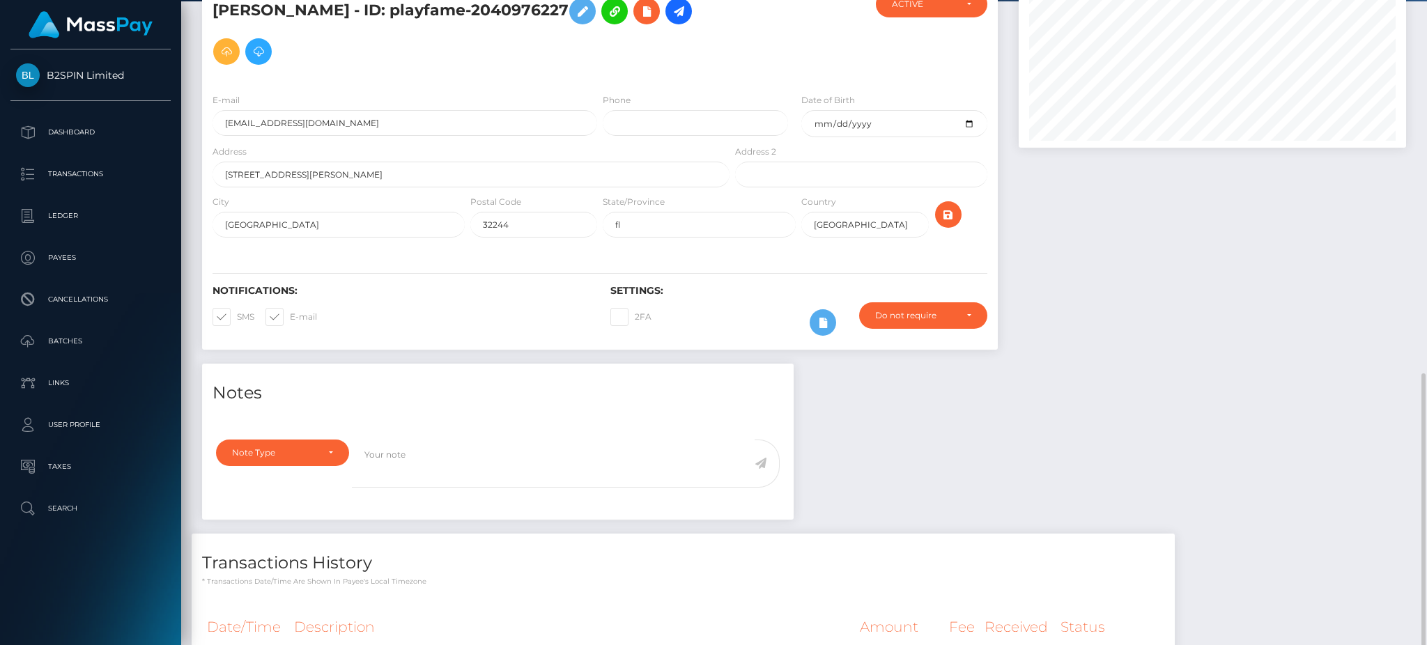
scroll to position [0, 0]
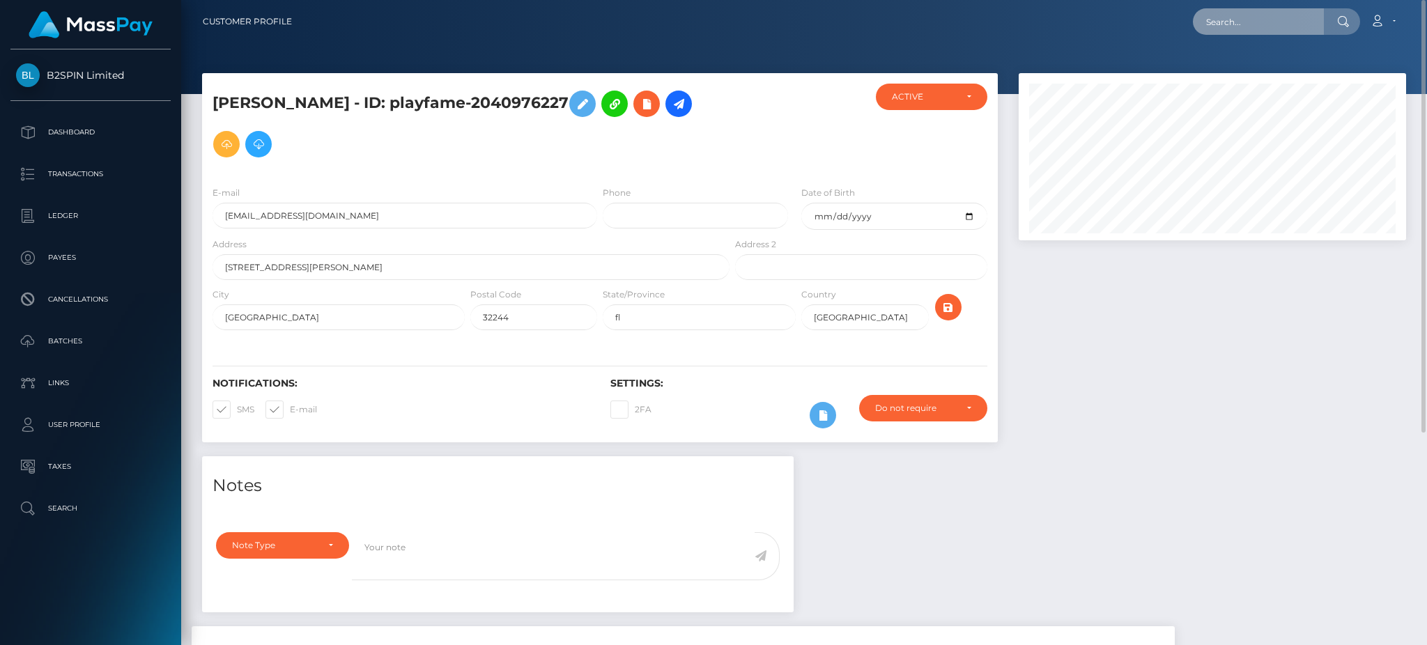
click at [1230, 13] on input "text" at bounding box center [1258, 21] width 131 height 26
paste input "042a2c13-e553-408c-a663-ff581fd5db5e"
type input "042a2c13-e553-408c-a663-ff581fd5db5e"
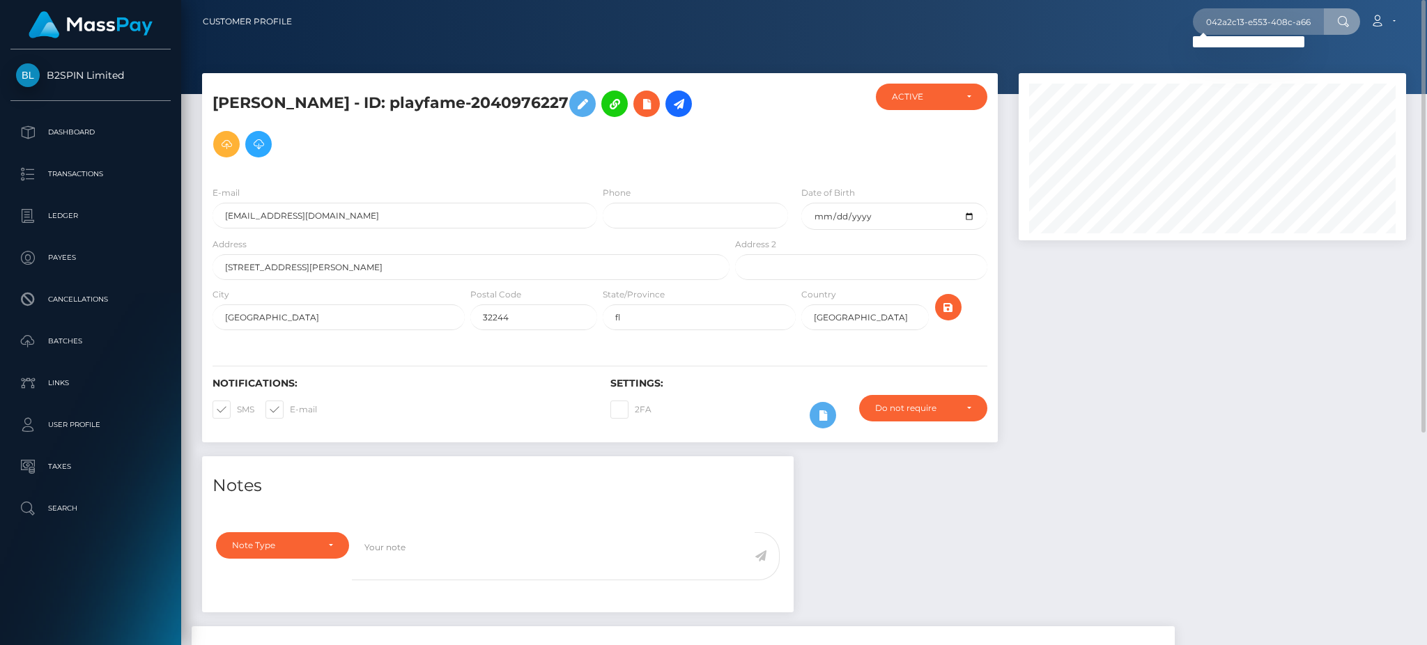
click at [1249, 447] on div at bounding box center [1212, 264] width 408 height 383
